Goal: Task Accomplishment & Management: Complete application form

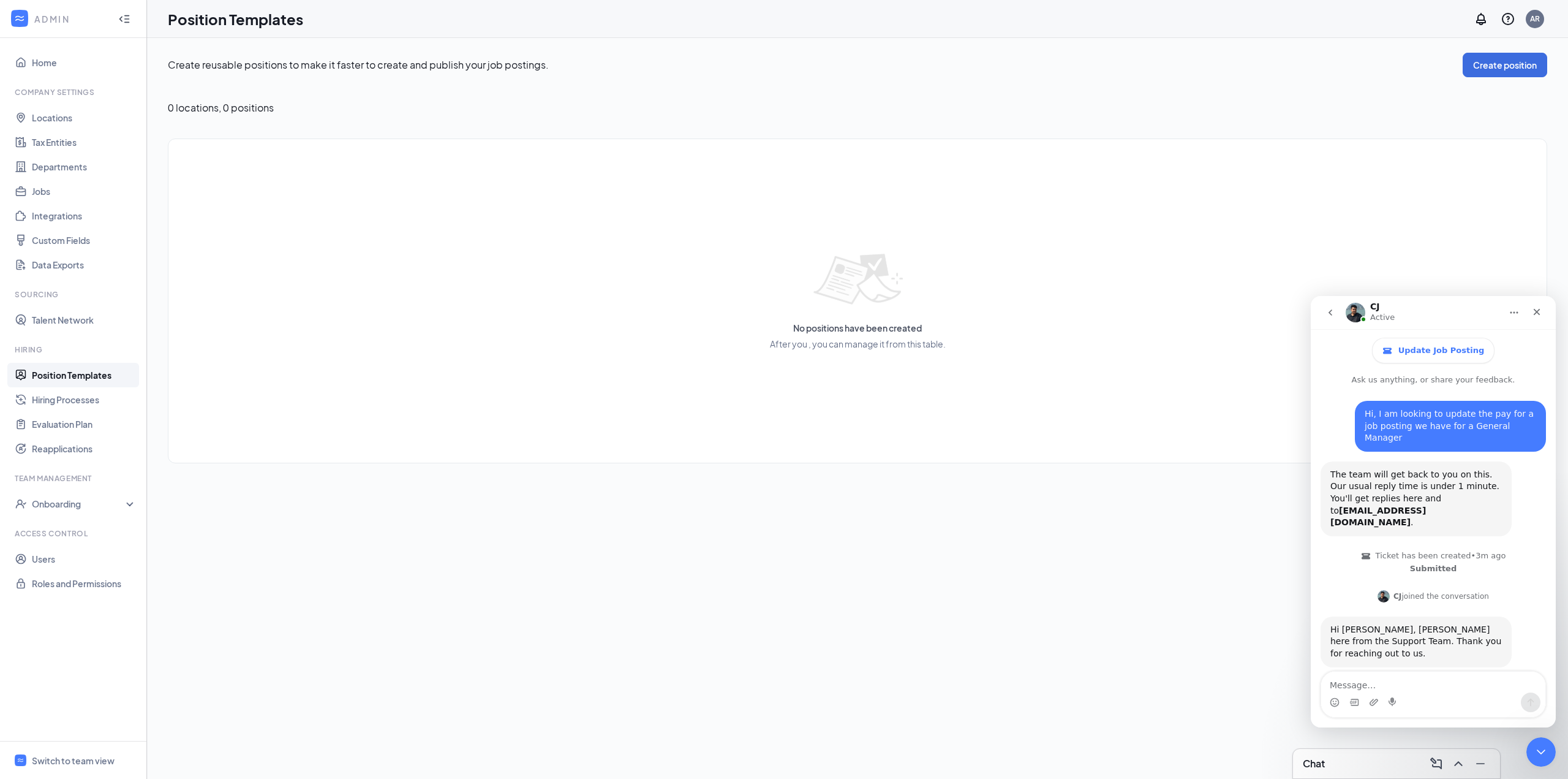
scroll to position [383, 0]
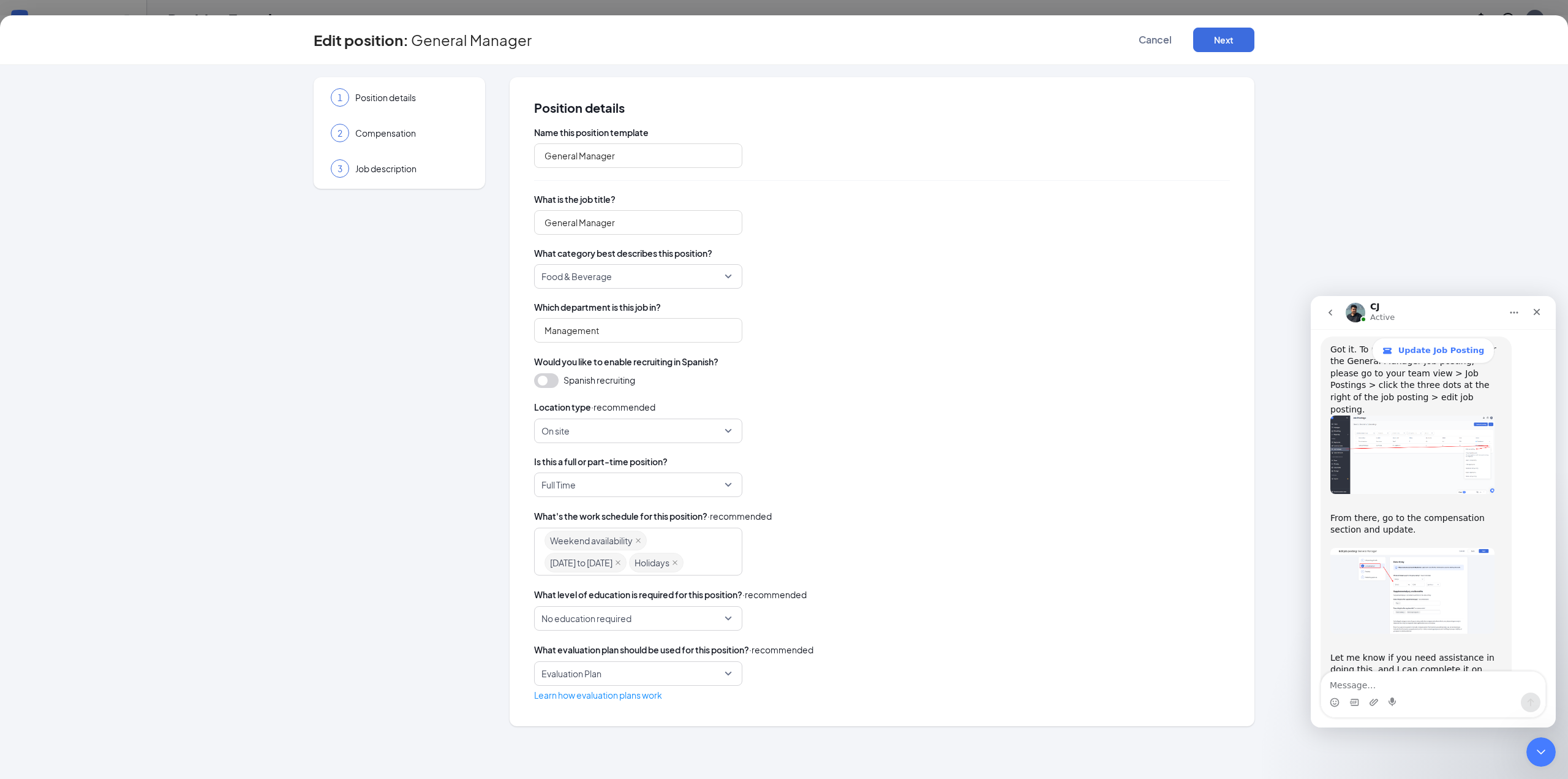
type input "General Manager"
type input "Management"
click at [1218, 42] on button "Next" at bounding box center [1223, 40] width 61 height 25
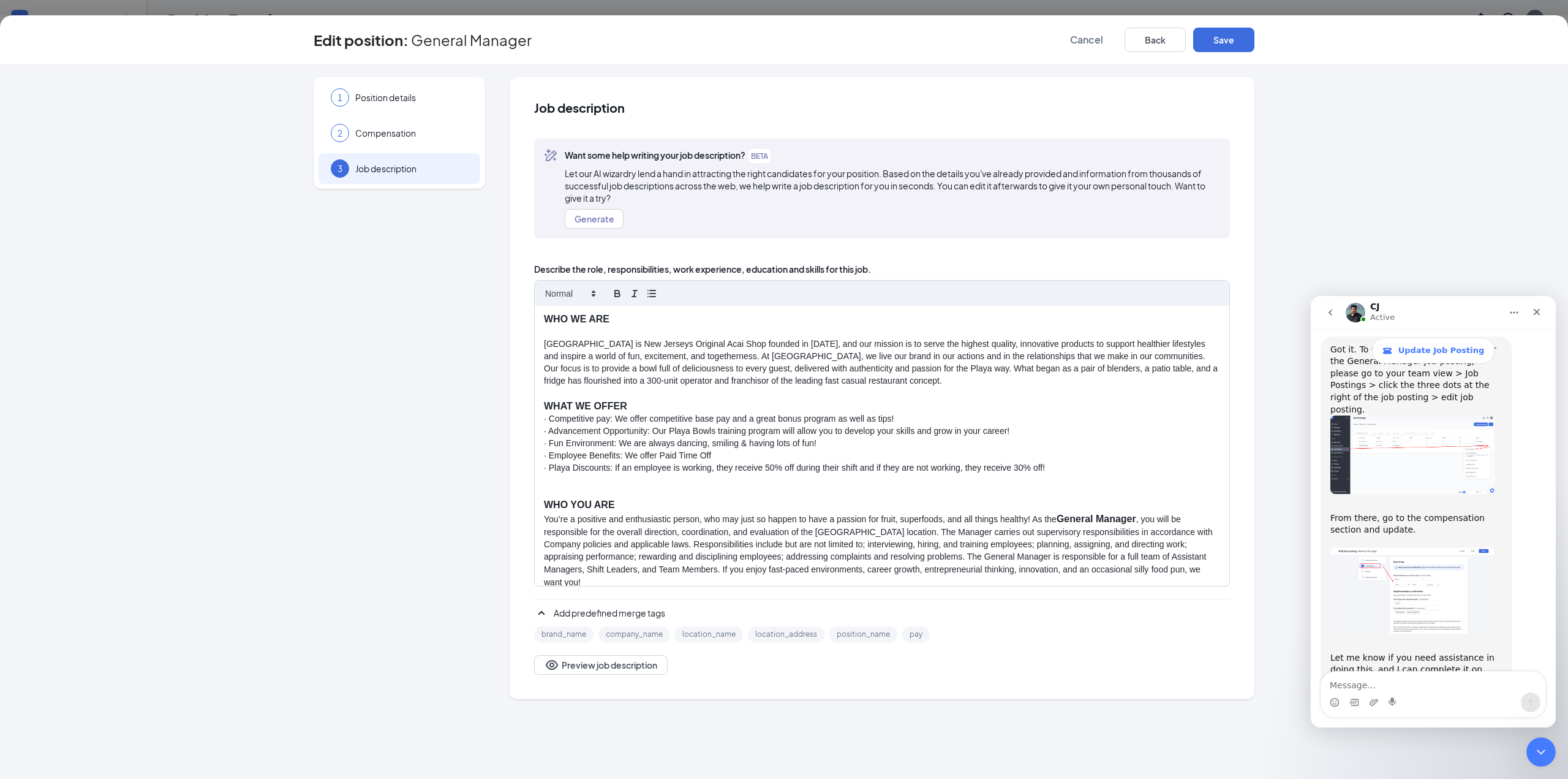
scroll to position [0, 0]
click at [406, 90] on div "1 Position details" at bounding box center [399, 98] width 162 height 30
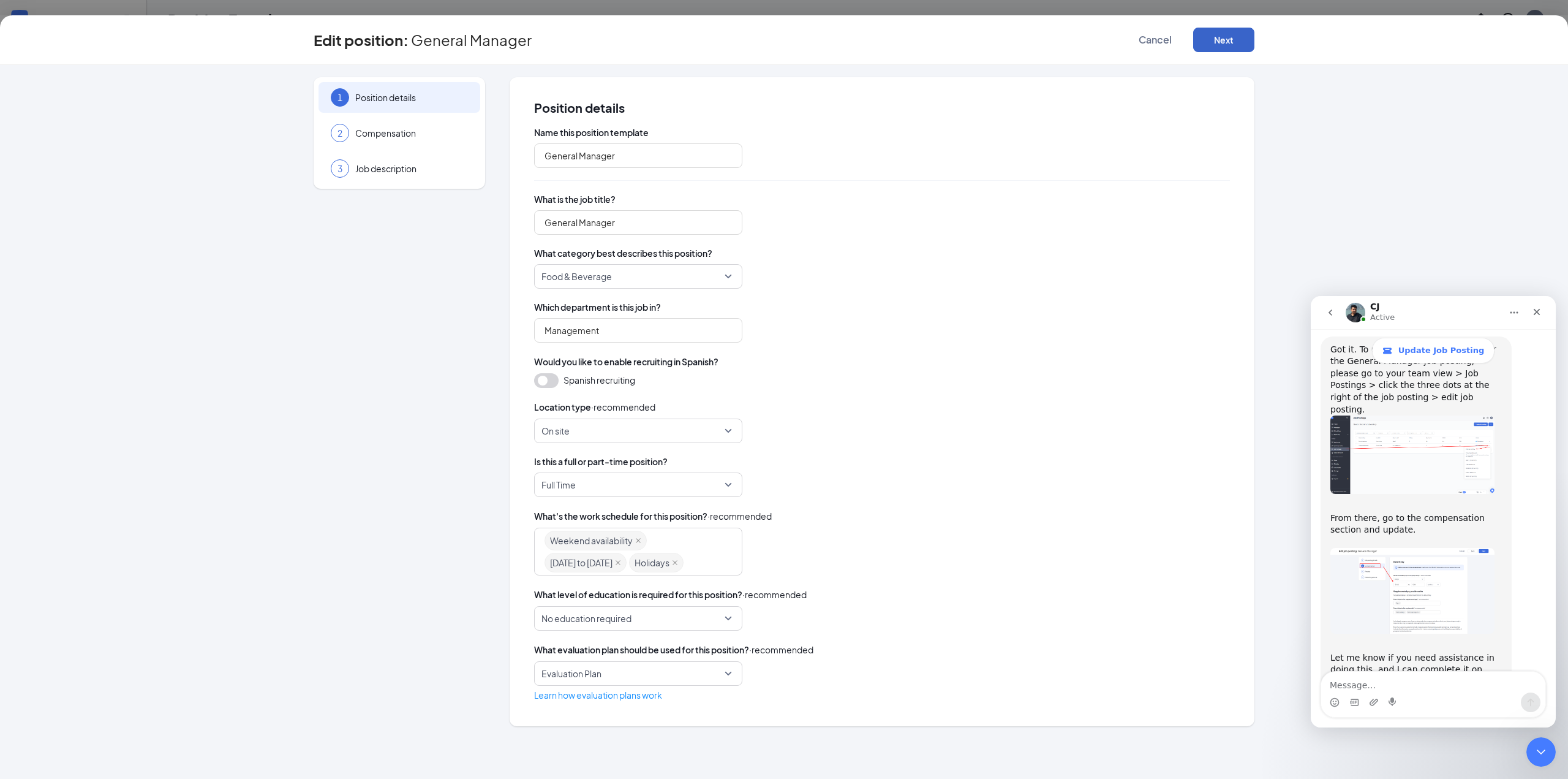
click at [1223, 46] on button "Next" at bounding box center [1223, 40] width 61 height 25
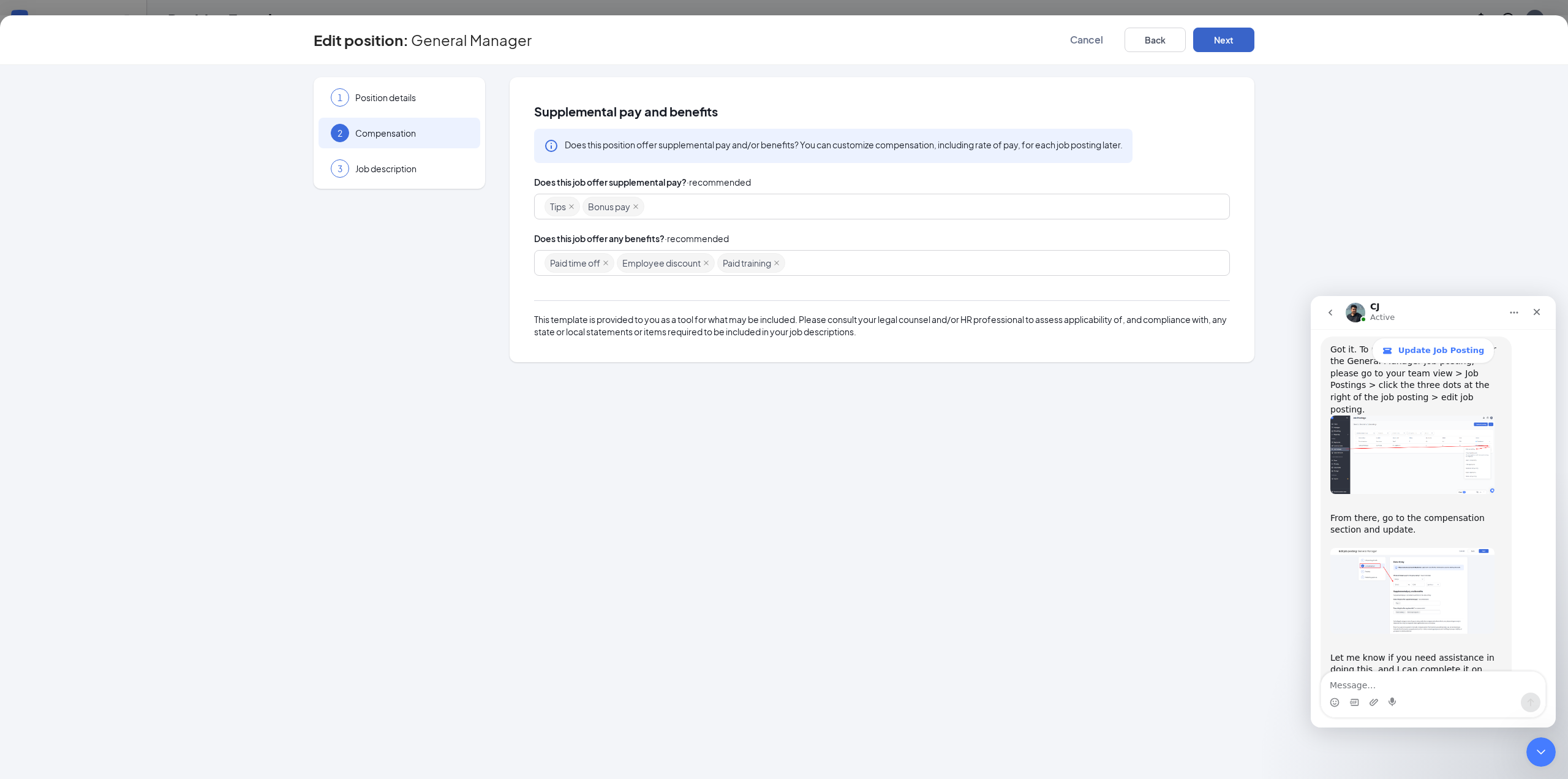
click at [1216, 46] on button "Next" at bounding box center [1223, 40] width 61 height 25
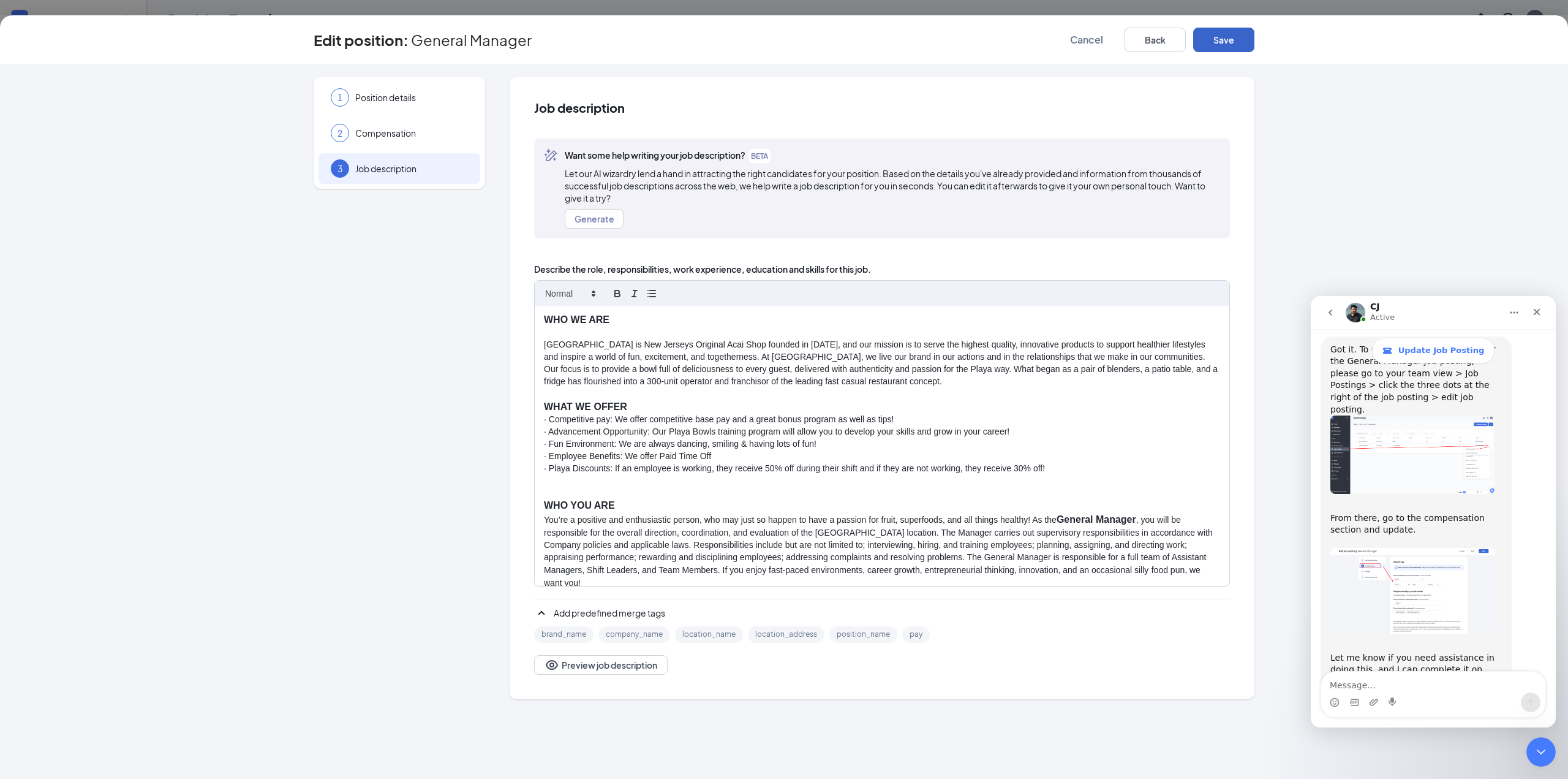
click at [1228, 45] on button "Save" at bounding box center [1223, 40] width 61 height 25
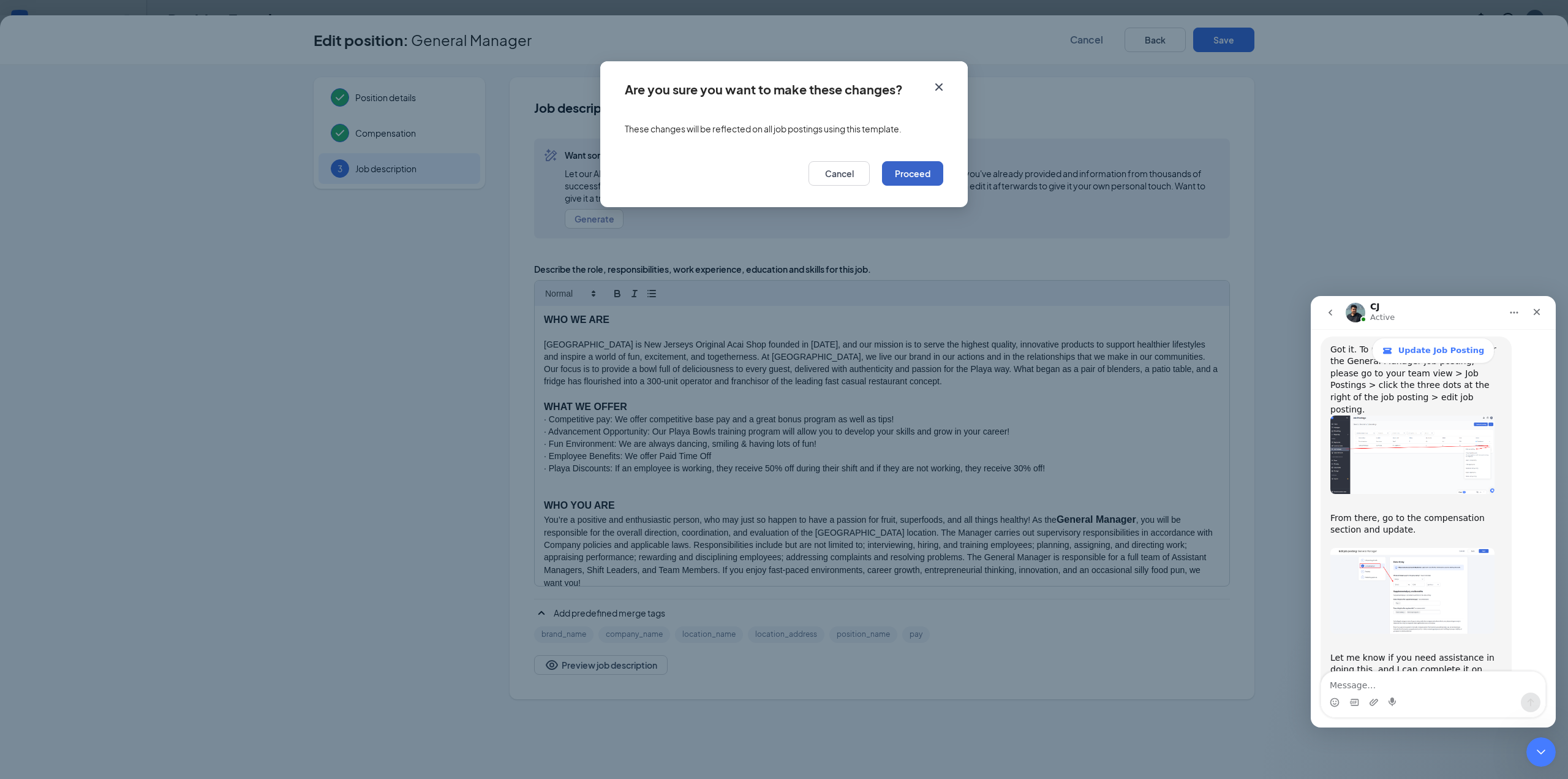
click at [908, 181] on button "Proceed" at bounding box center [912, 173] width 61 height 25
